Goal: Information Seeking & Learning: Learn about a topic

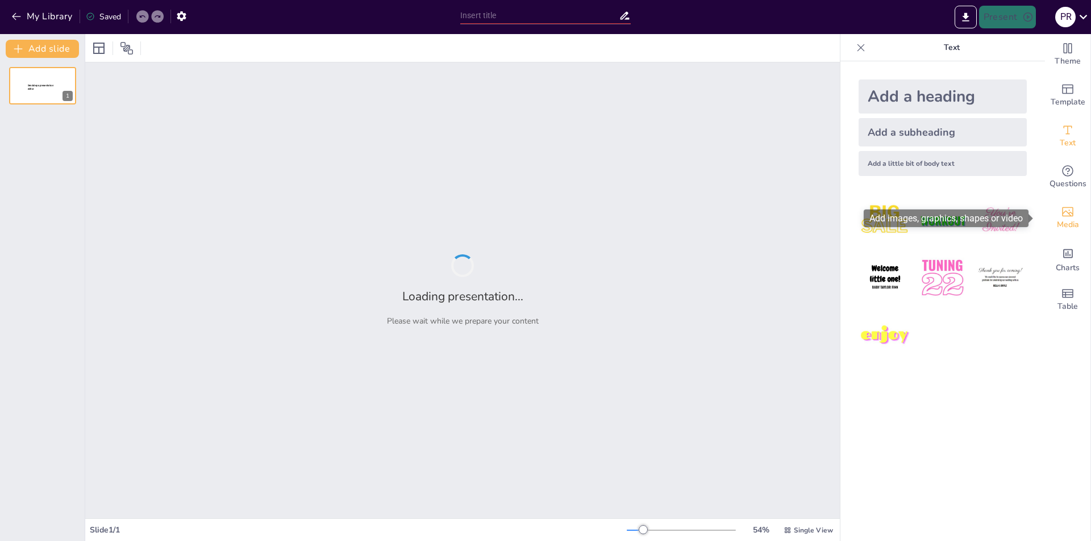
type input "EcoMind: Як досягти екологічної свідомості через технології"
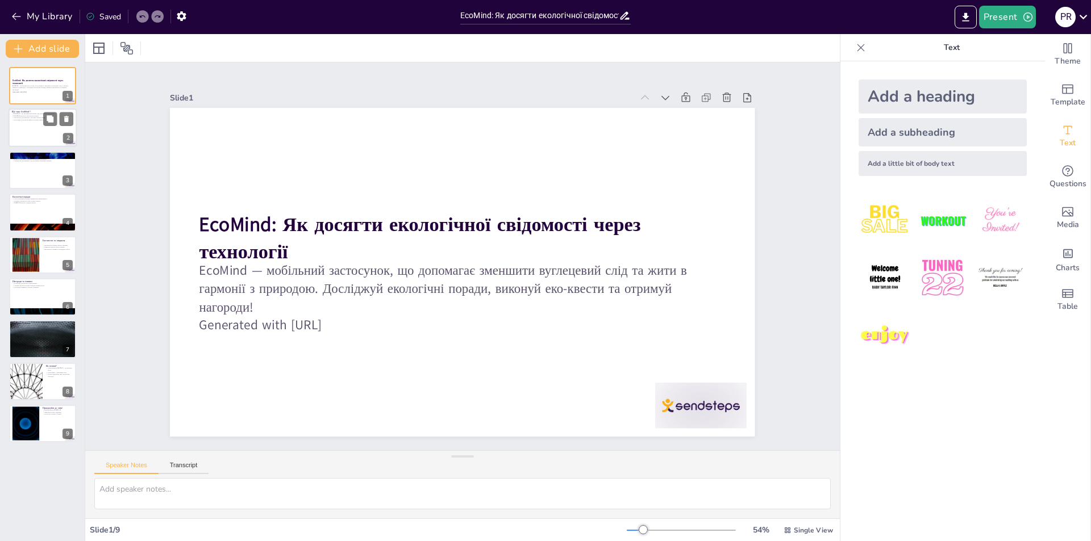
click at [24, 140] on div at bounding box center [43, 128] width 68 height 39
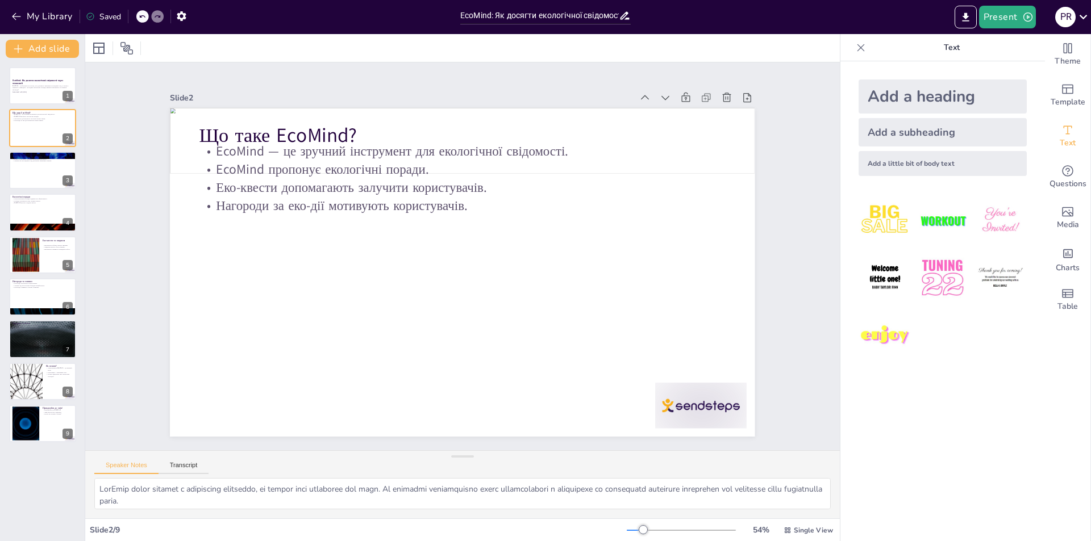
click at [115, 403] on div "Slide 1 EcoMind: Як досягти екологічної свідомості через технології EcoMind — м…" at bounding box center [462, 256] width 754 height 388
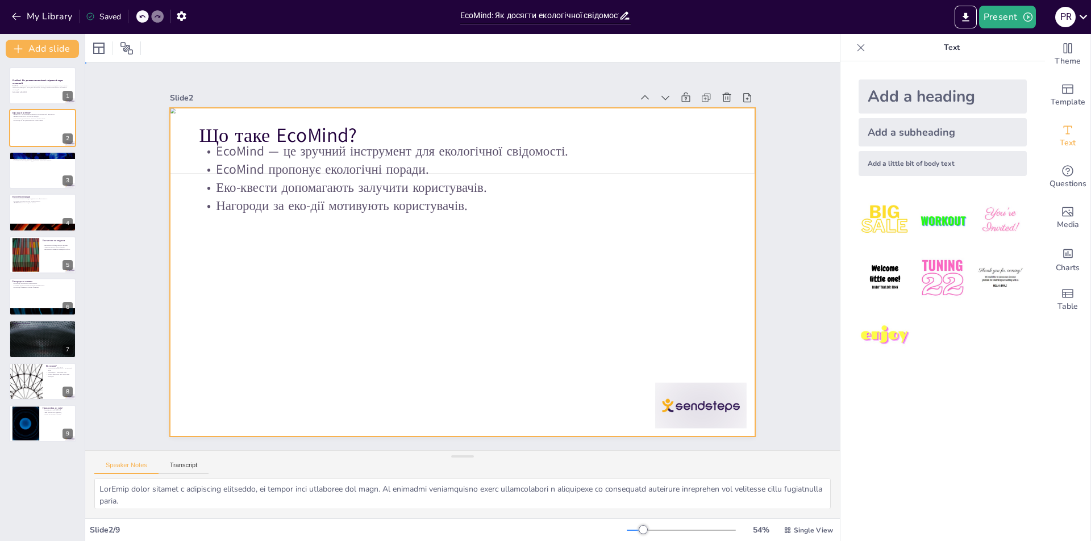
click at [325, 326] on div at bounding box center [462, 272] width 585 height 329
click at [37, 176] on div at bounding box center [43, 170] width 68 height 39
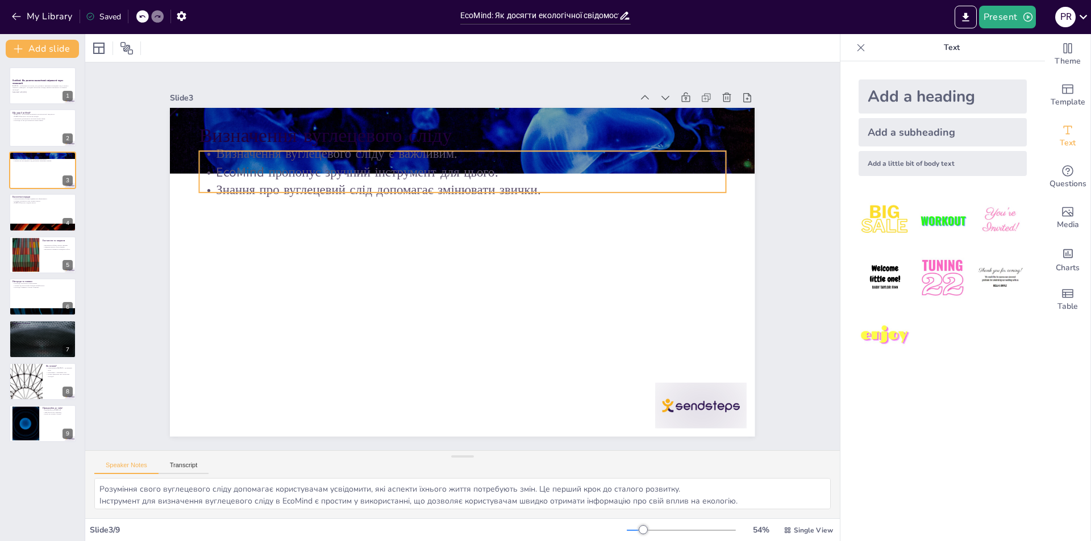
click at [276, 186] on p "Знання про вуглецевий слід допомагає змінювати звички." at bounding box center [469, 190] width 525 height 73
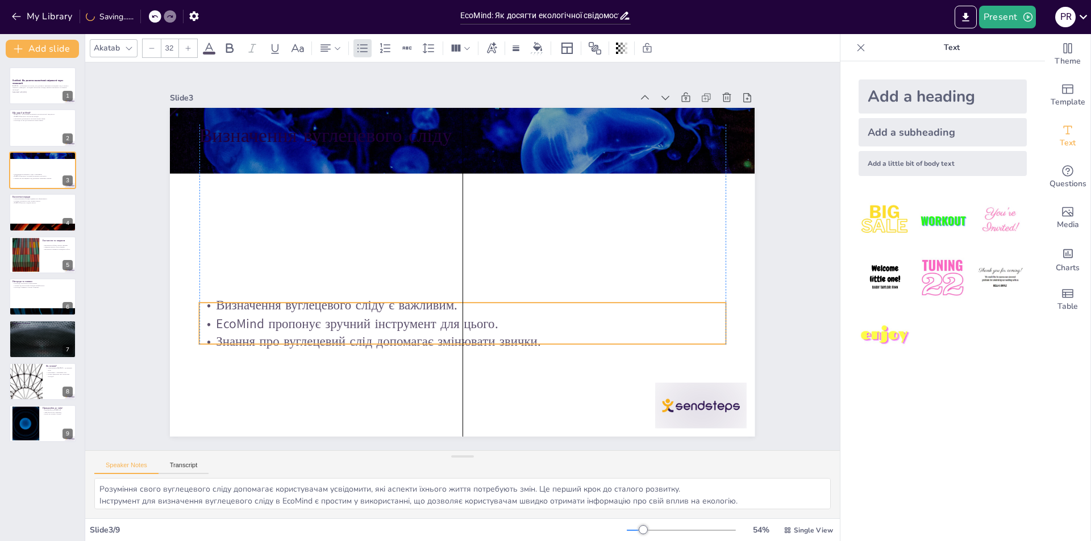
drag, startPoint x: 274, startPoint y: 176, endPoint x: 270, endPoint y: 328, distance: 151.7
click at [270, 328] on p "EcoMind пропонує зручний інструмент для цього." at bounding box center [462, 324] width 526 height 18
drag, startPoint x: 301, startPoint y: 78, endPoint x: 300, endPoint y: 98, distance: 20.5
click at [301, 89] on div "Slide 1 EcoMind: Як досягти екологічної свідомості через технології EcoMind — м…" at bounding box center [462, 256] width 585 height 361
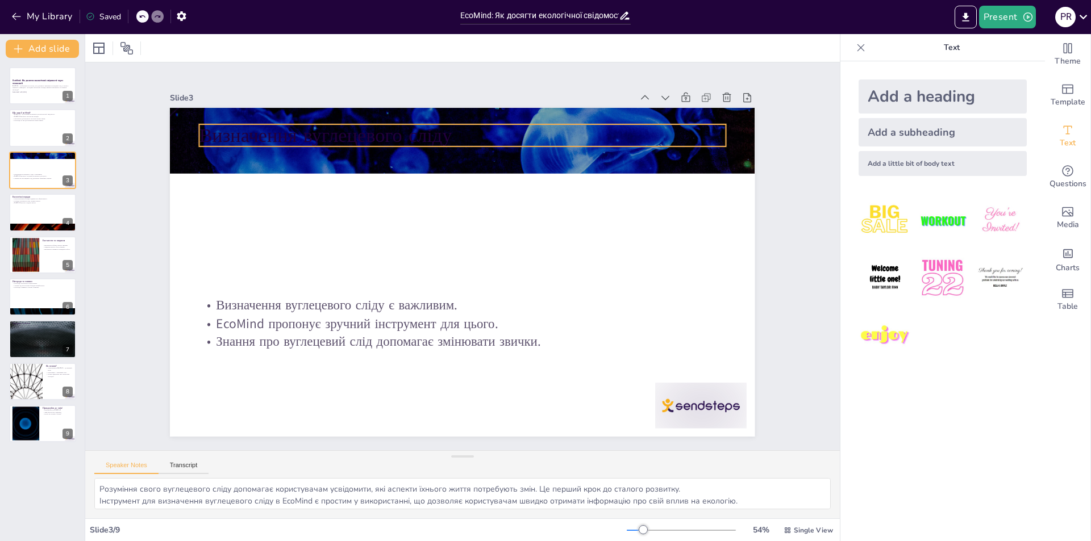
click at [302, 122] on p "Визначення вуглецевого сліду" at bounding box center [462, 135] width 526 height 27
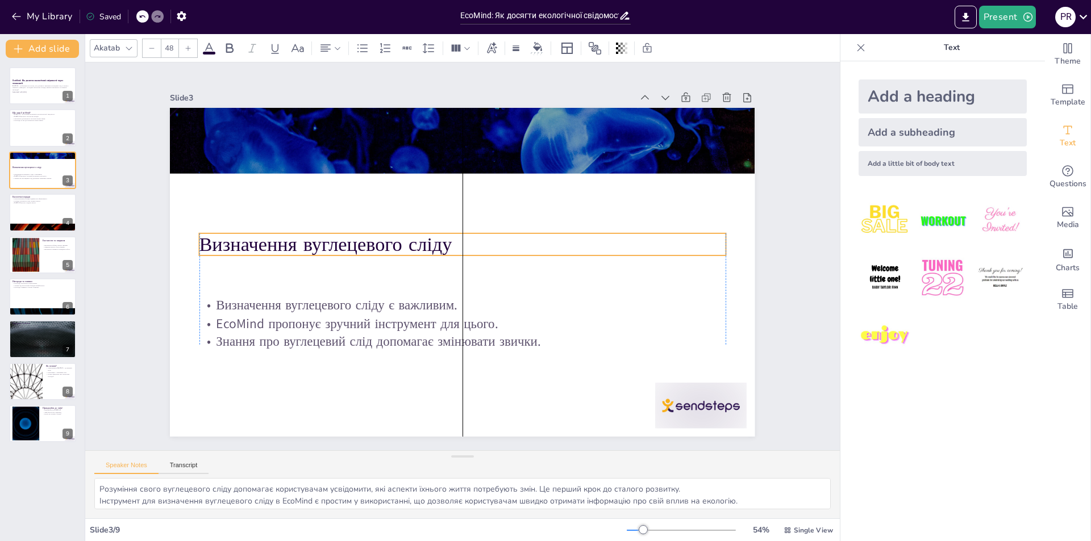
drag, startPoint x: 304, startPoint y: 127, endPoint x: 274, endPoint y: 211, distance: 89.1
click at [307, 234] on p "Визначення вуглецевого сліду" at bounding box center [464, 244] width 526 height 82
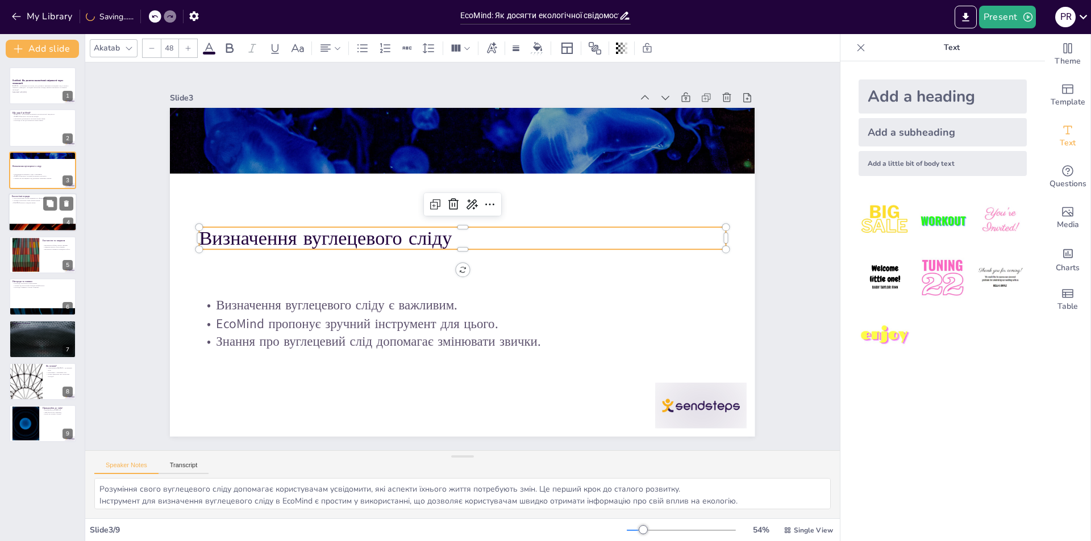
click at [49, 211] on div at bounding box center [43, 212] width 68 height 39
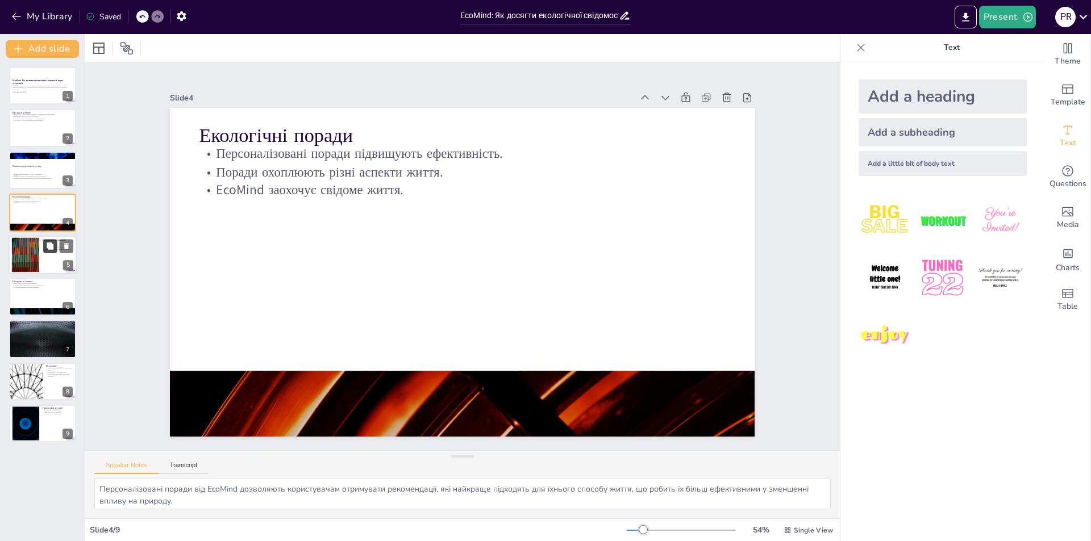
click at [44, 245] on button at bounding box center [50, 246] width 14 height 14
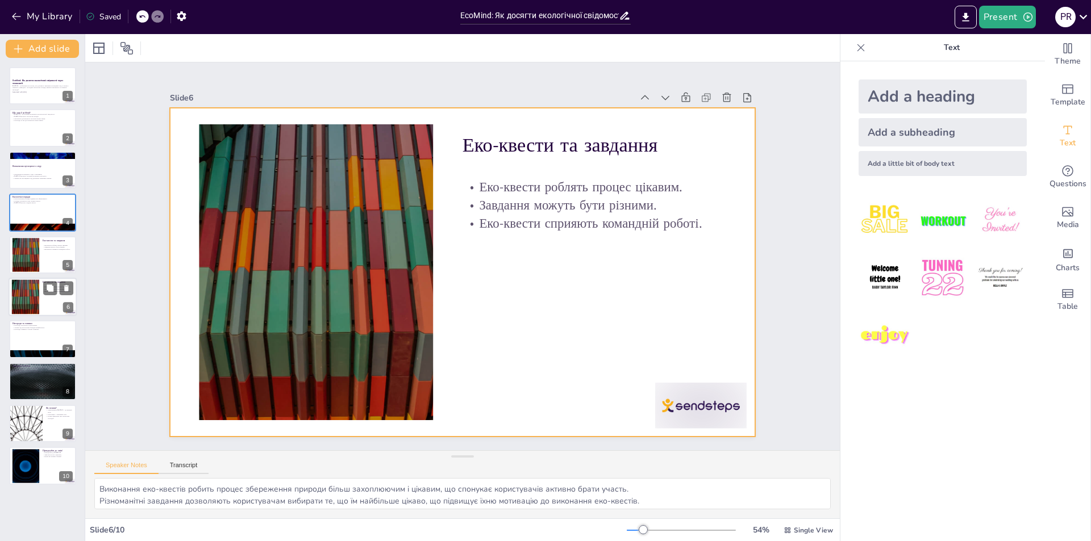
click at [50, 297] on div at bounding box center [43, 297] width 68 height 39
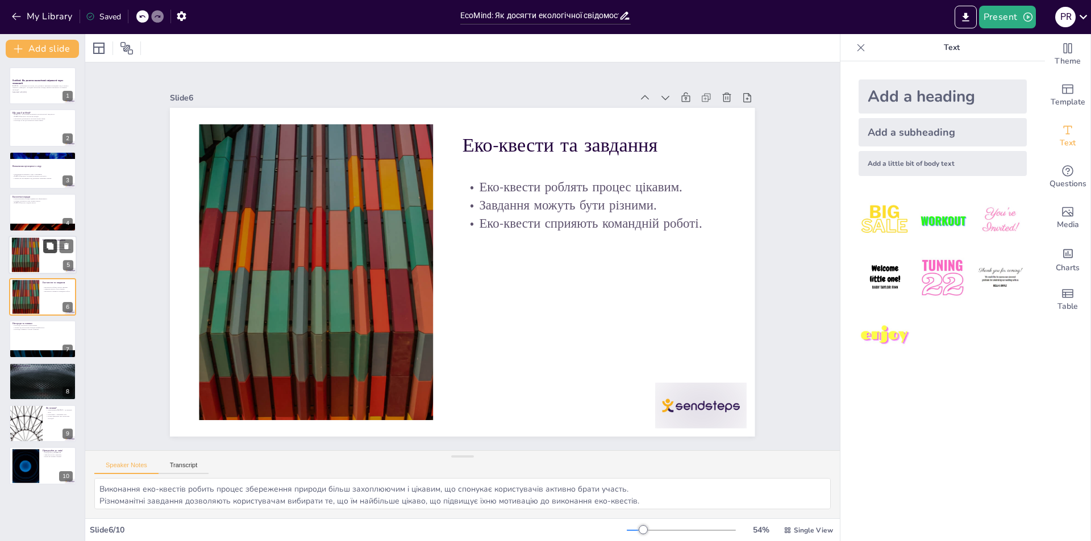
click at [45, 251] on button at bounding box center [50, 246] width 14 height 14
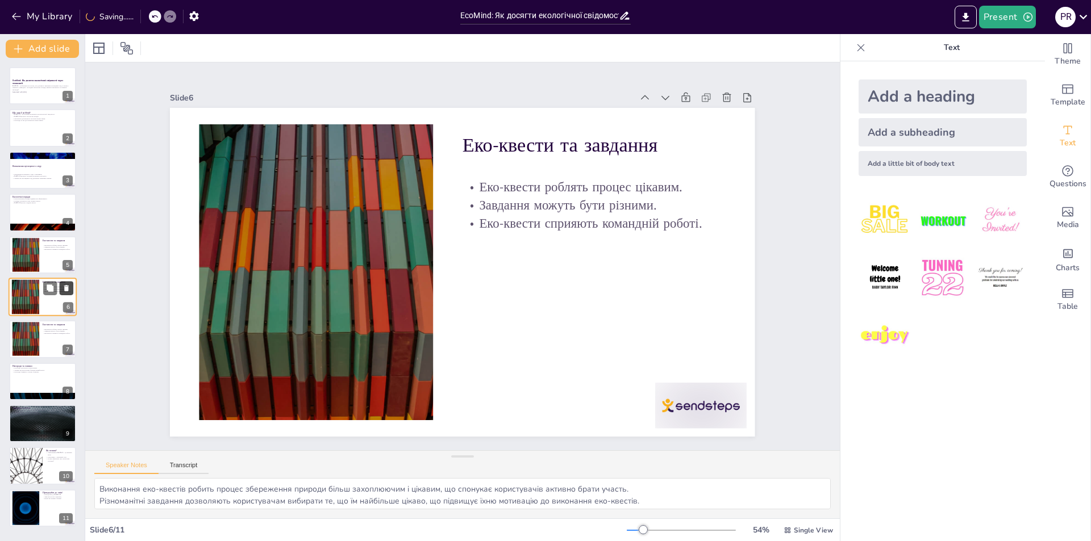
click at [65, 291] on icon at bounding box center [66, 288] width 5 height 6
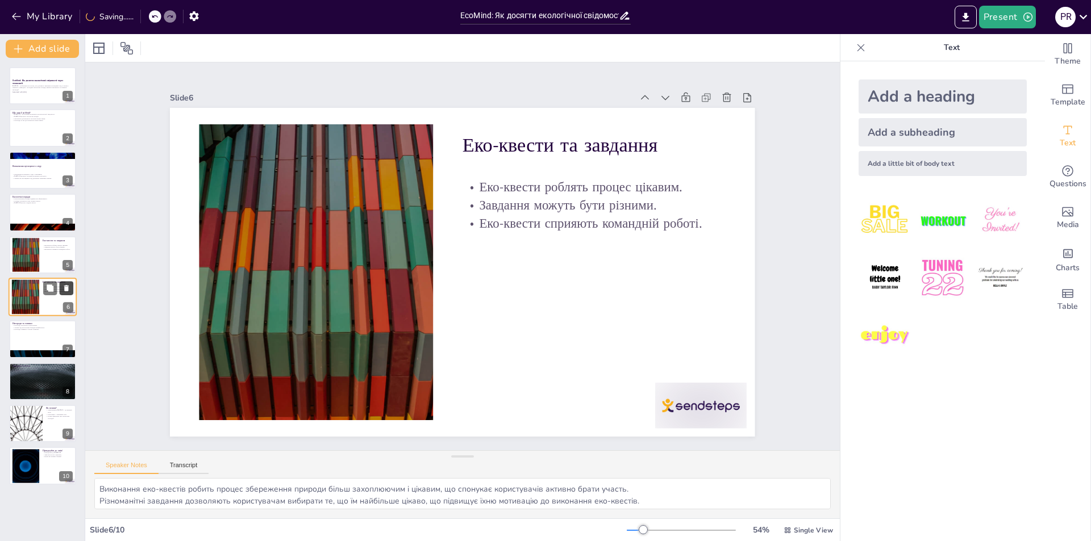
click at [65, 291] on icon at bounding box center [66, 288] width 5 height 6
type textarea "Система нагород у EcoMind спонукає користувачів продовжувати свої еко-дії, що р…"
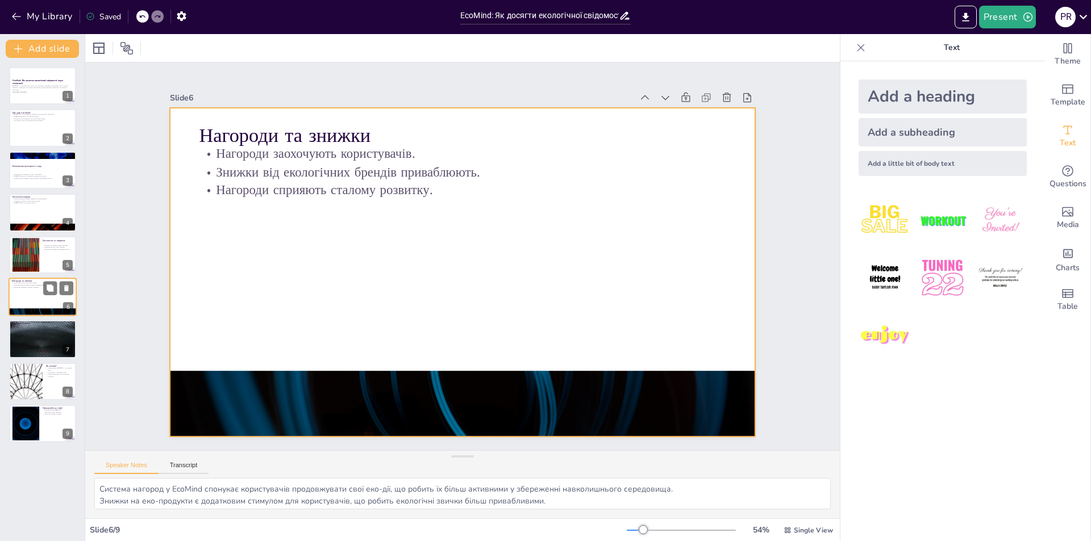
click at [33, 296] on div at bounding box center [43, 297] width 68 height 39
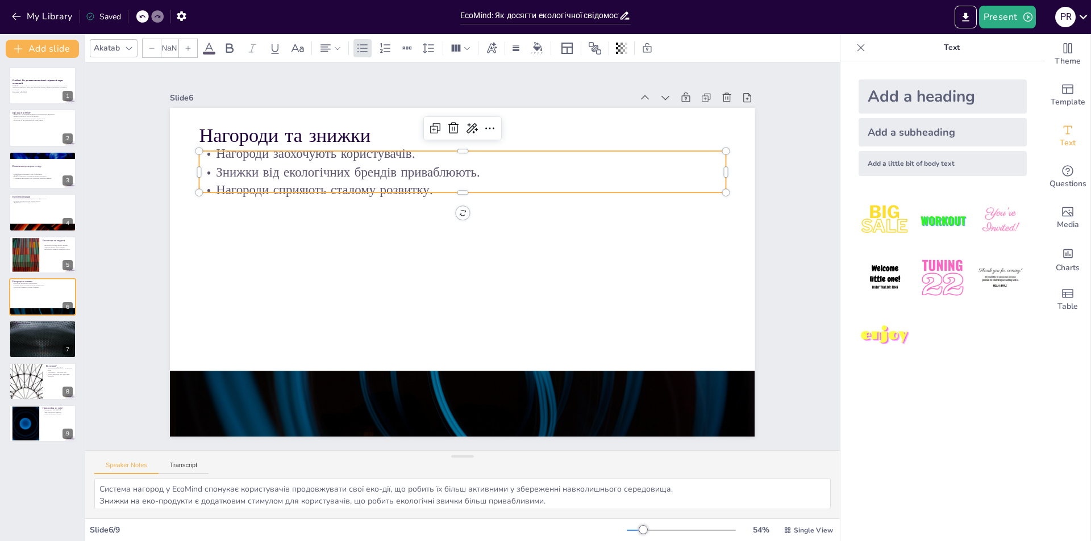
type input "32"
click at [312, 172] on p "Знижки від екологічних брендів приваблюють." at bounding box center [470, 172] width 525 height 73
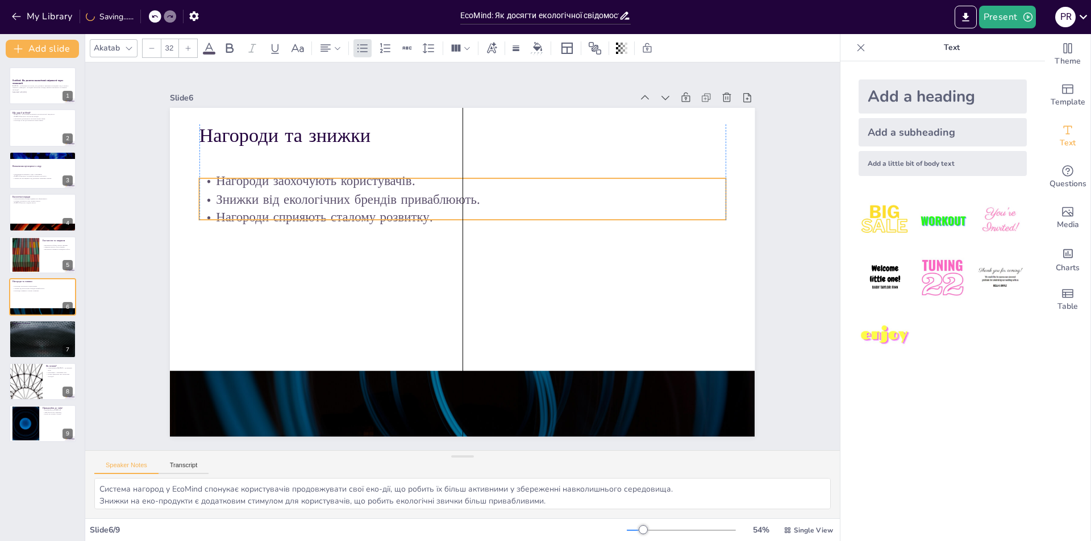
drag, startPoint x: 414, startPoint y: 152, endPoint x: 415, endPoint y: 181, distance: 29.0
click at [415, 181] on p "Нагороди заохочують користувачів." at bounding box center [462, 181] width 526 height 18
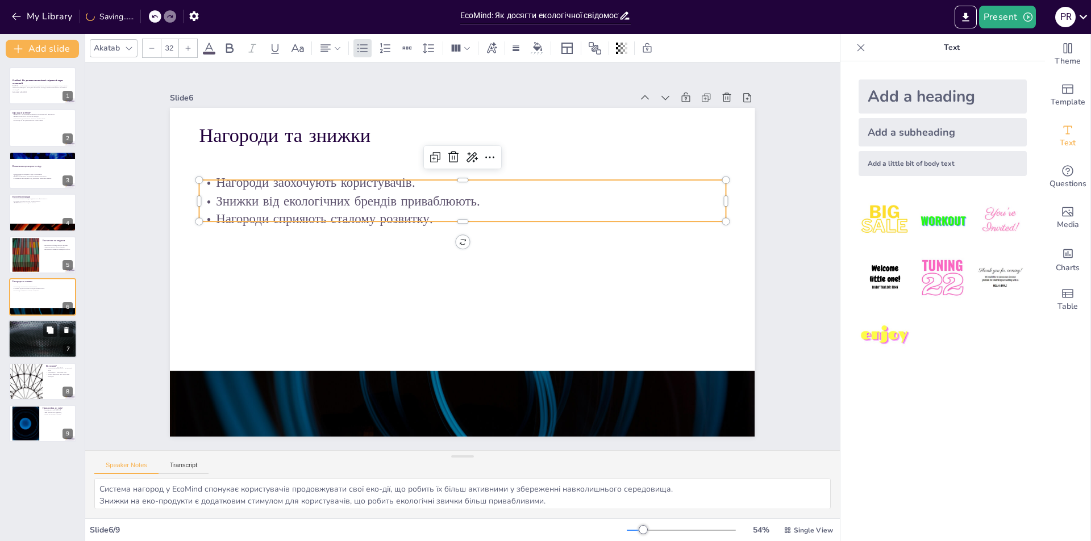
click at [27, 335] on div at bounding box center [43, 339] width 68 height 39
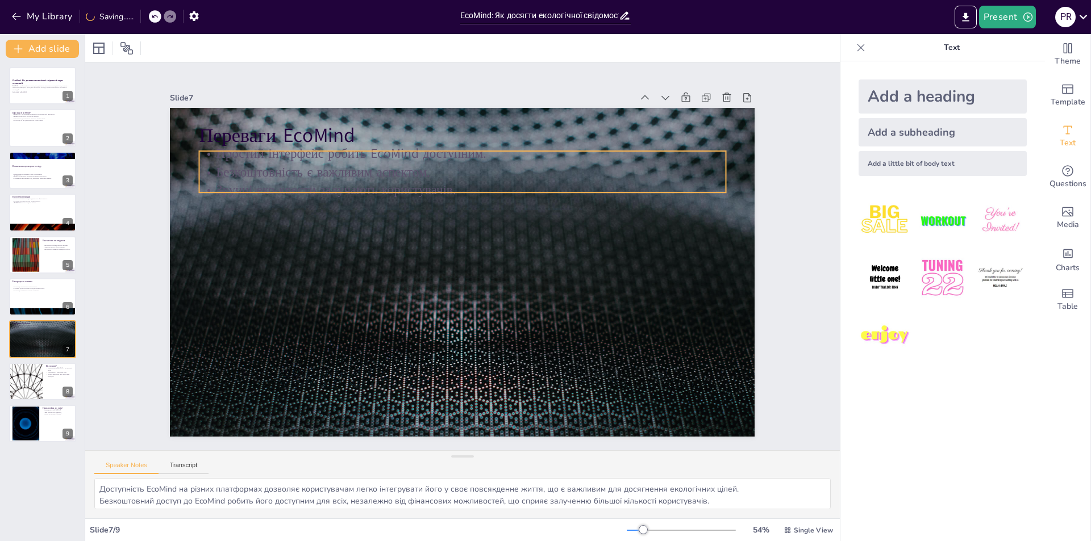
click at [277, 193] on div "Переваги EcoMind Простий інтерфейс робить EcoMind доступним. Безкоштовність є в…" at bounding box center [459, 272] width 640 height 443
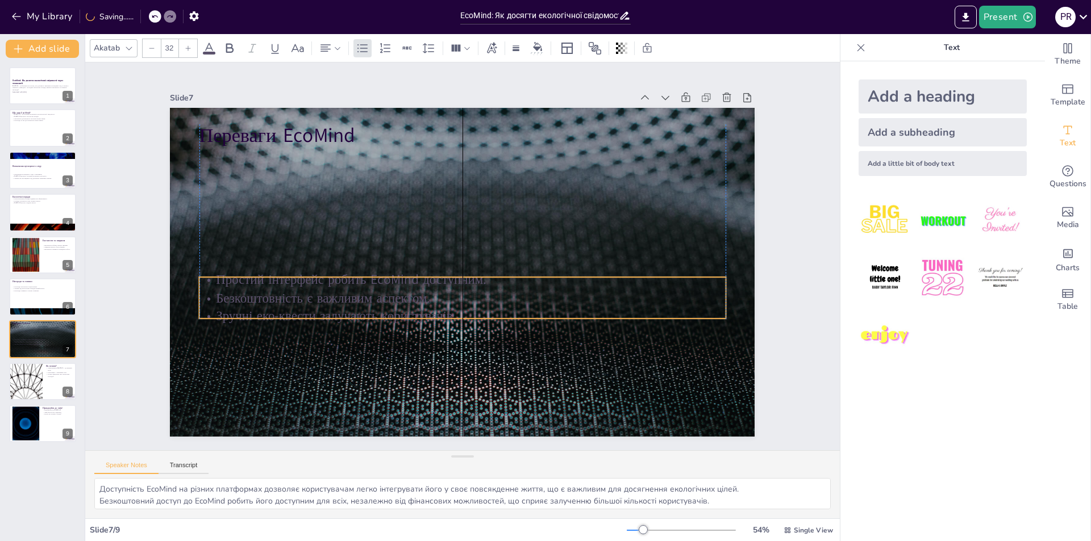
drag, startPoint x: 275, startPoint y: 176, endPoint x: 273, endPoint y: 302, distance: 126.1
click at [273, 302] on p "Безкоштовність є важливим аспектом." at bounding box center [453, 296] width 519 height 127
click at [56, 383] on div at bounding box center [43, 381] width 68 height 39
type textarea "Завантаження додатка — це перший і важливий крок до змін у вашому житті. Це про…"
